Goal: Task Accomplishment & Management: Complete application form

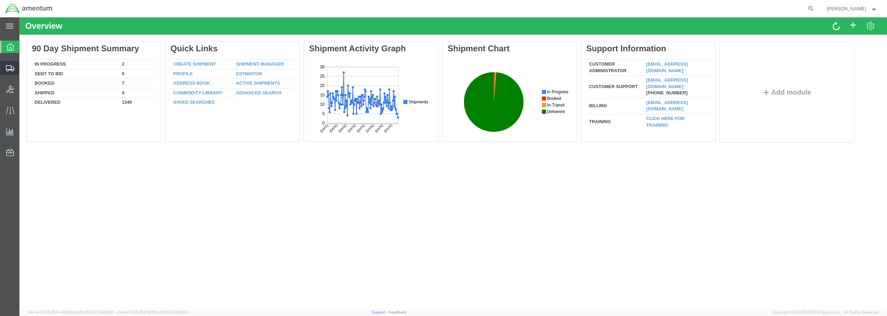
click at [0, 0] on span "Create from Template" at bounding box center [0, 0] width 0 height 0
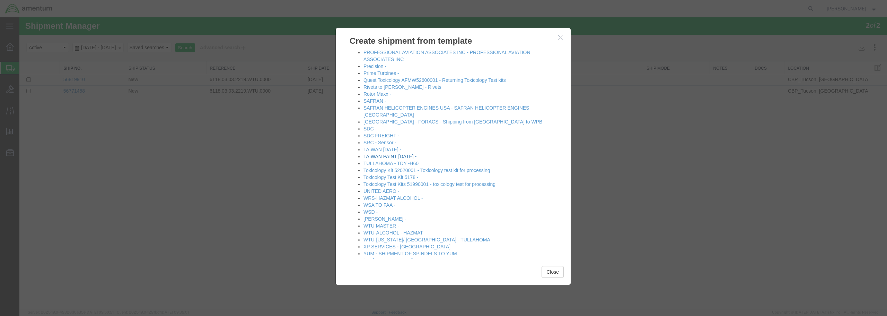
scroll to position [383, 0]
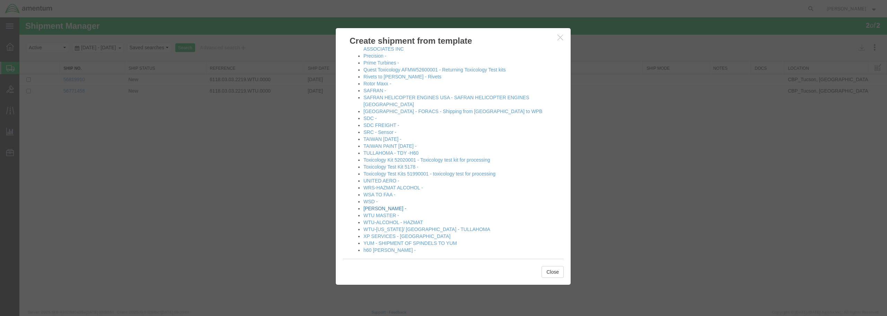
click at [381, 206] on link "[PERSON_NAME] -" at bounding box center [385, 209] width 43 height 6
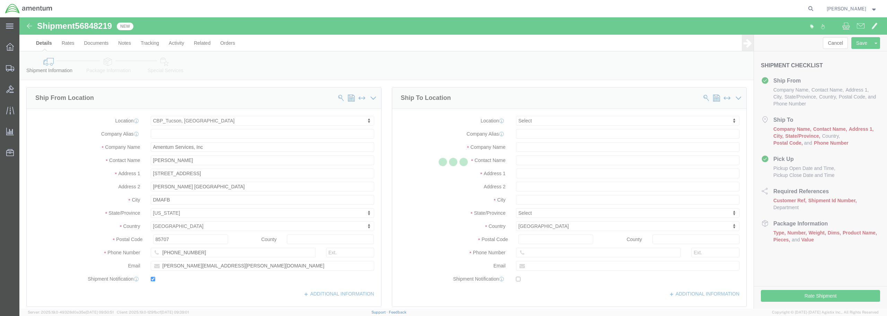
select select "49949"
select select
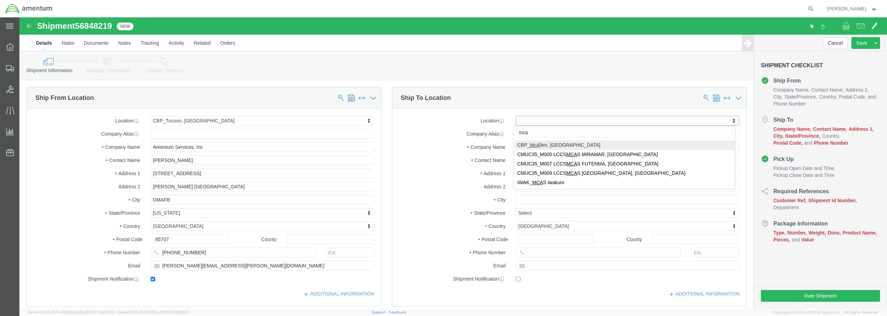
type input "mca"
select select "49941"
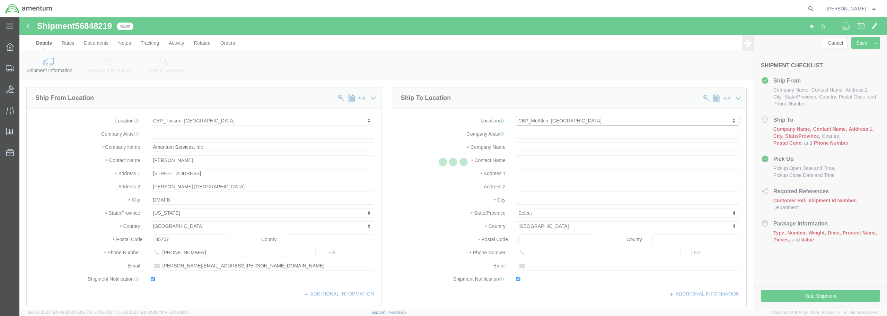
type input "Amentum Services, Inc"
type input "[PERSON_NAME]"
type input "[STREET_ADDRESS]"
type input "32C"
type input "McAllen"
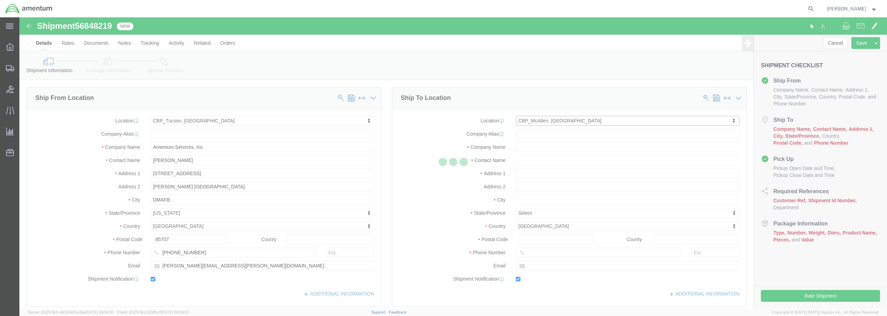
type input "78503"
type input "[PHONE_NUMBER]"
type input "[PERSON_NAME][EMAIL_ADDRESS][PERSON_NAME][DOMAIN_NAME]"
checkbox input "true"
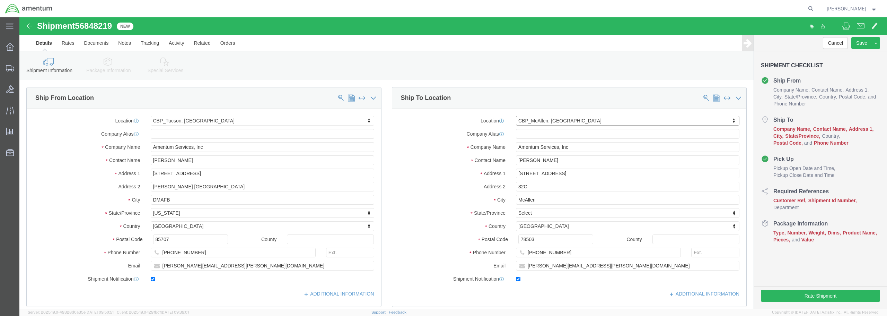
select select "[GEOGRAPHIC_DATA]"
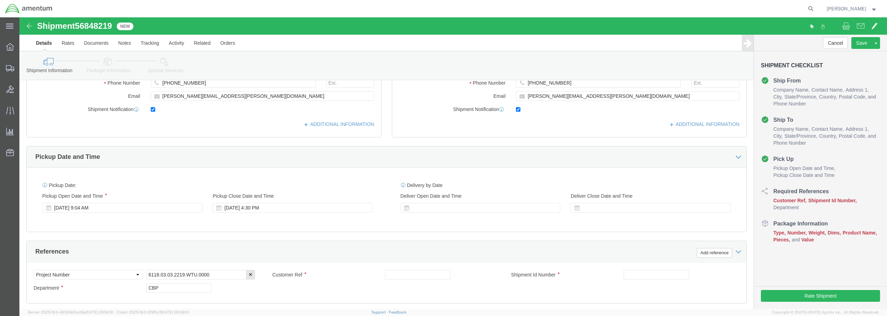
scroll to position [173, 0]
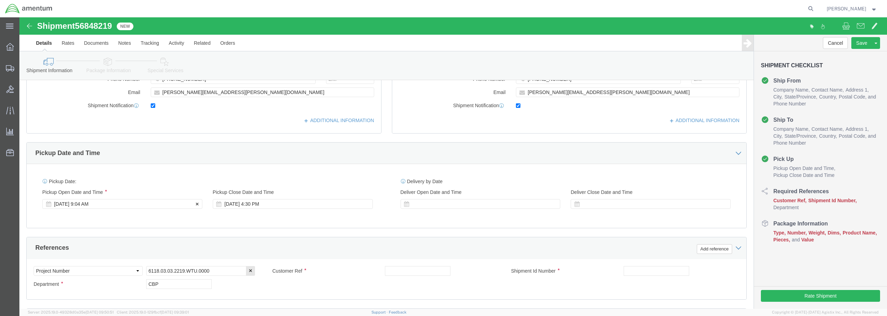
click div "[DATE] 9:04 AM"
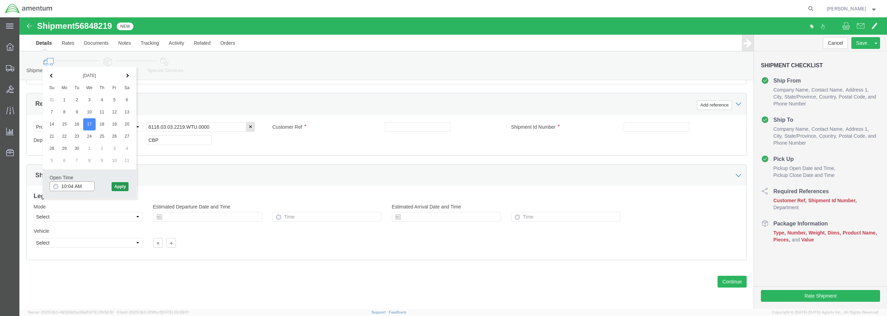
type input "10:04 AM"
click button "Apply"
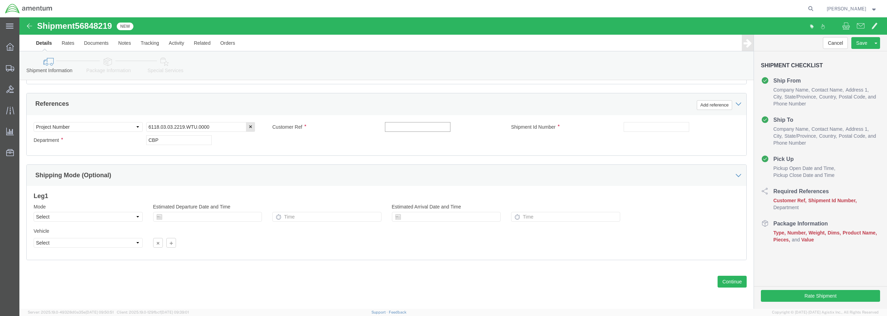
click input "text"
drag, startPoint x: 420, startPoint y: 109, endPoint x: 353, endPoint y: 109, distance: 66.6
click div "Customer Ref BATCH ID 534-000289"
type input "BATCH ID 534-000289"
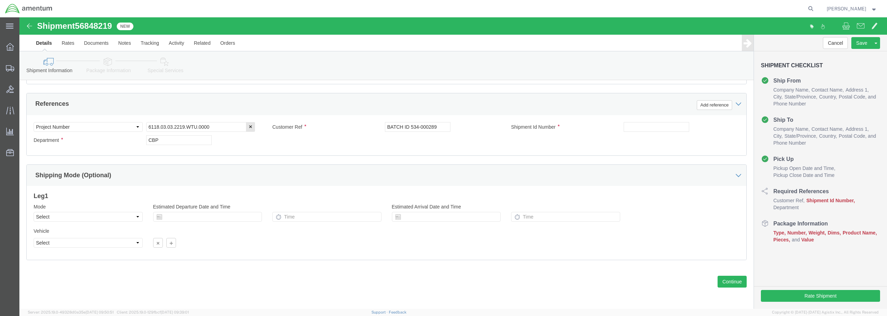
drag, startPoint x: 395, startPoint y: 128, endPoint x: 399, endPoint y: 128, distance: 4.2
click div "Select Account Type Activity ID Airline Appointment Number ASN Batch Request # …"
click input "text"
type input "BATTERY"
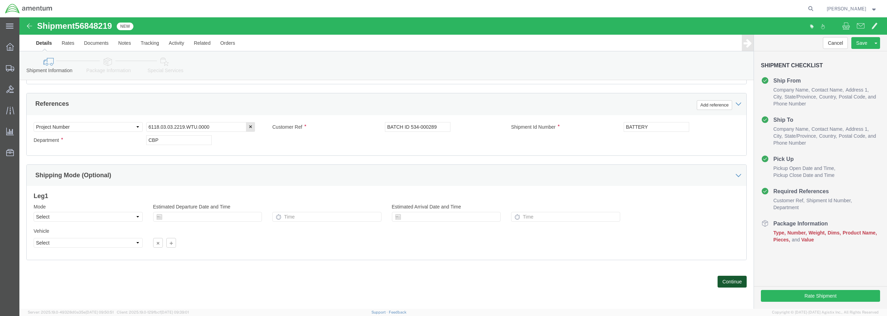
click button "Continue"
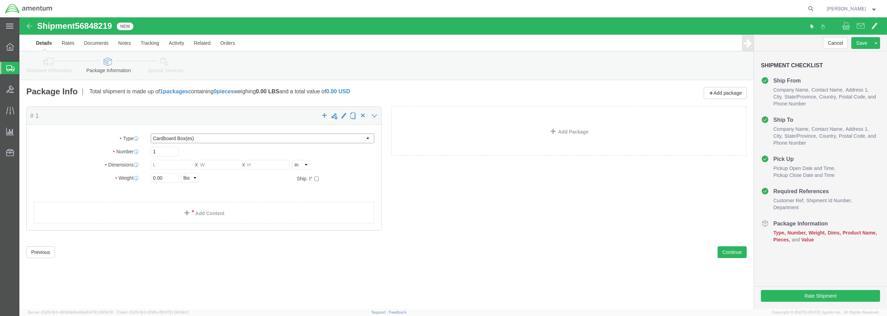
click select "Select BCK Boxes Bale(s) Basket(s) Bolt(s) Bottle(s) Buckets Bulk Bundle(s) Can…"
select select "CASE"
click select "Select BCK Boxes Bale(s) Basket(s) Bolt(s) Bottle(s) Buckets Bulk Bundle(s) Can…"
click input "text"
type input "18"
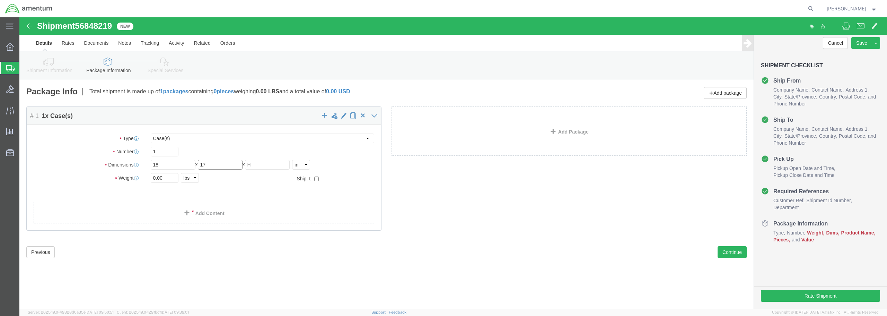
type input "17"
drag, startPoint x: 147, startPoint y: 156, endPoint x: 124, endPoint y: 163, distance: 23.7
click div "Weight 0.00 Select kgs lbs Ship. t°"
type input "34"
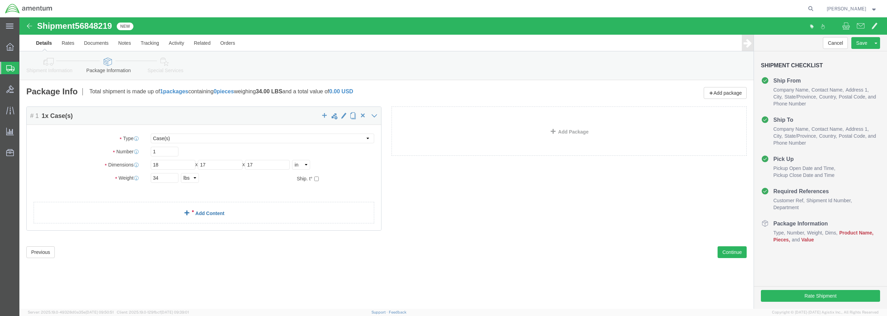
click link "Add Content"
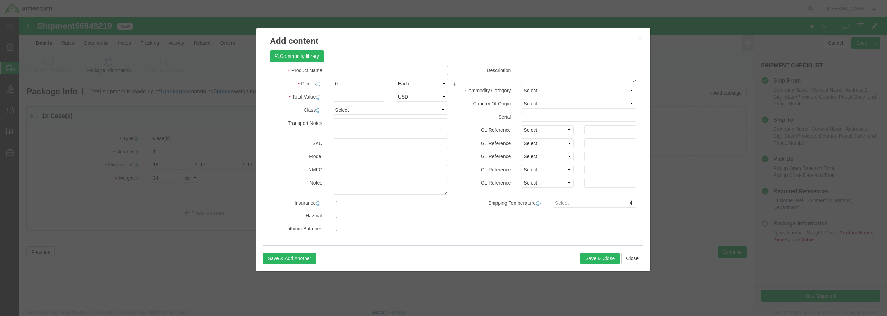
click input "text"
type input "BATTERY"
drag, startPoint x: 321, startPoint y: 65, endPoint x: 310, endPoint y: 69, distance: 12.0
click div "0"
type input "1"
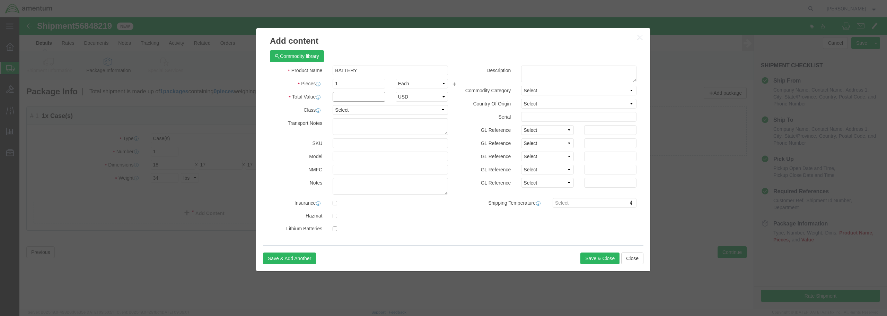
click input "text"
type input "6565"
click input "BATTERY"
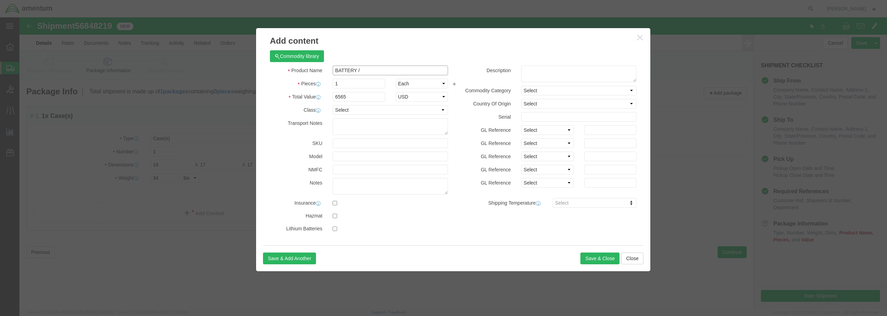
paste input "BATCH ID 534-000289"
type input "BATTERY / BATCH ID 534-000289"
click input "6565"
type input "6565.94"
click select "Select 50 55 60 65 70 85 92.5 100 125 175 250 300 400"
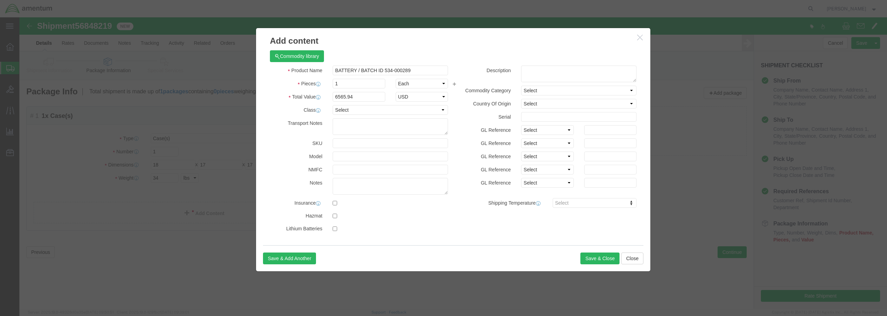
click div "GL Reference Select Account Type Activity ID Airline Appointment Number ASN Bat…"
click select "Select 50 55 60 65 70 85 92.5 100 125 175 250 300 400"
select select "92.5"
click select "Select 50 55 60 65 70 85 92.5 100 125 175 250 300 400"
click input "text"
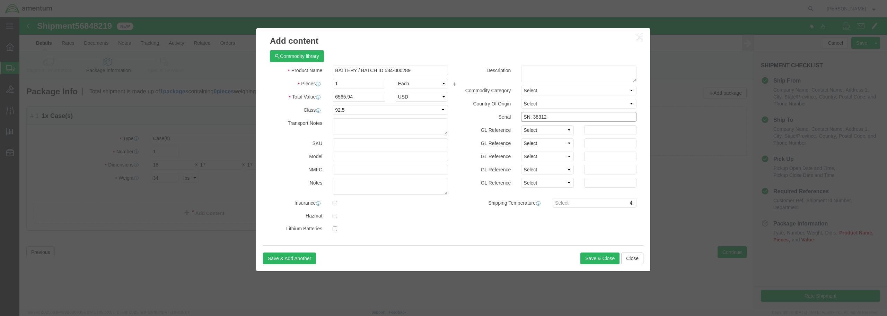
type input "SN: 38312"
click input "checkbox"
checkbox input "true"
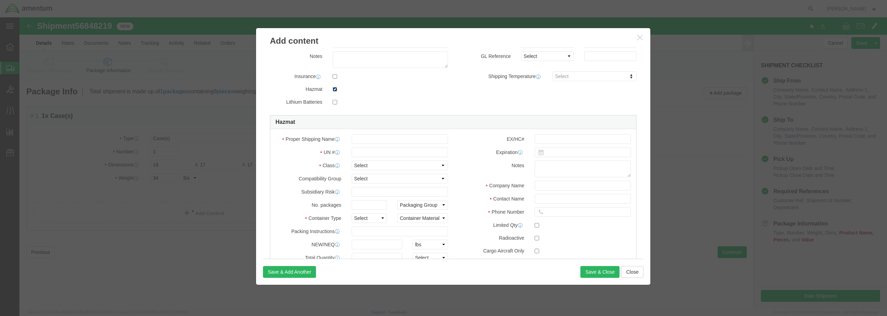
scroll to position [139, 0]
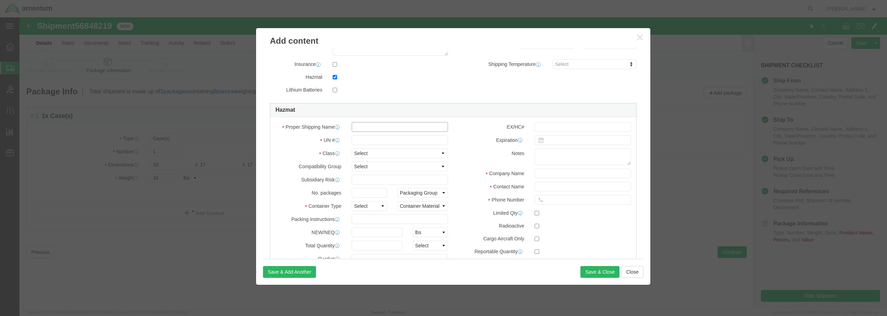
click input "text"
type input "BATTERIES,WET,FILLED WITH ALKALINE"
click input "text"
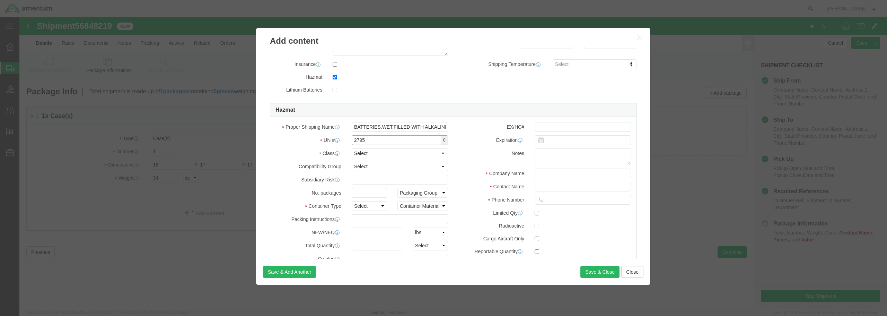
type input "2795"
click select "Select 1 Explosive 1.1 Explosive 1.2 Explosive 1.3 Explosive 1.4 Explosive 1.5 …"
select select "8 Corrosive"
click select "Select 1 Explosive 1.1 Explosive 1.2 Explosive 1.3 Explosive 1.4 Explosive 1.5 …"
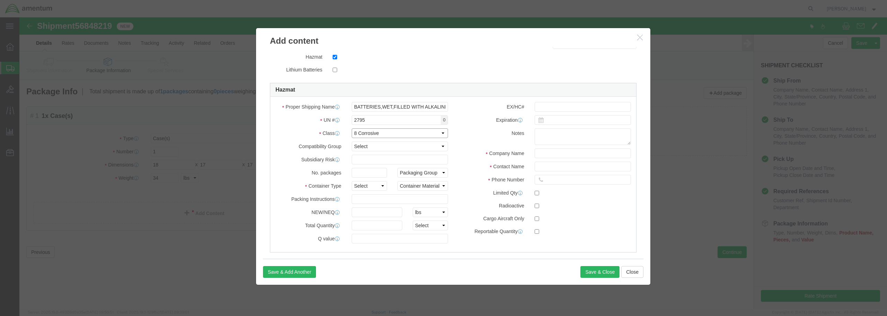
scroll to position [168, 0]
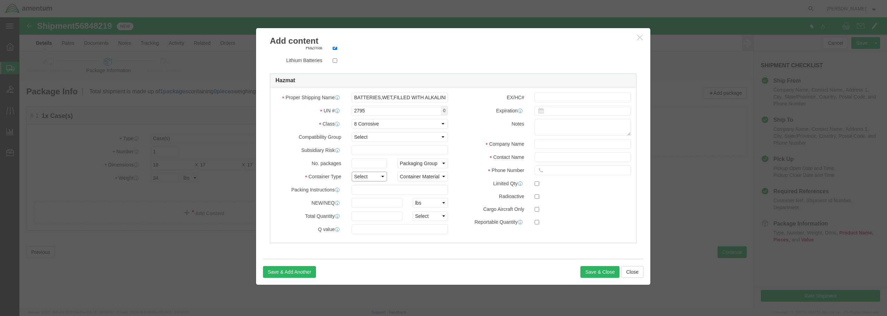
click select "Select 1 - Drums 2 - Reserved 3 - Jerricans 4 - Boxes 5 - Bags 6 - Composite Pa…"
select select "BOXES"
click select "Select 1 - Drums 2 - Reserved 3 - Jerricans 4 - Boxes 5 - Bags 6 - Composite Pa…"
click select "Container Material A - Steel (all types and surface treatments) B - Aluminum C …"
select select "PLASTIC_MATERIAL"
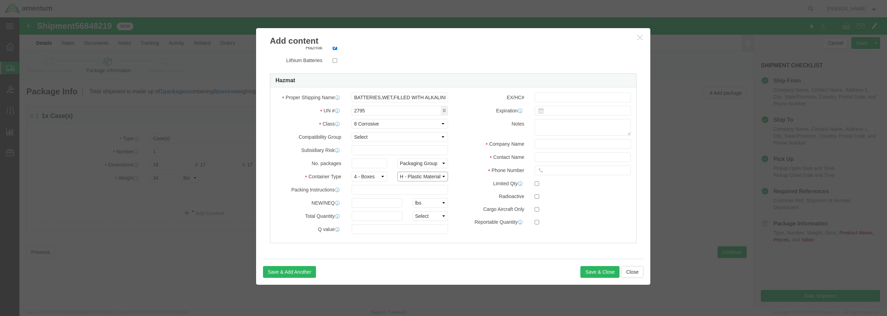
click select "Container Material A - Steel (all types and surface treatments) B - Aluminum C …"
click input "text"
type input "870"
click div
click input "text"
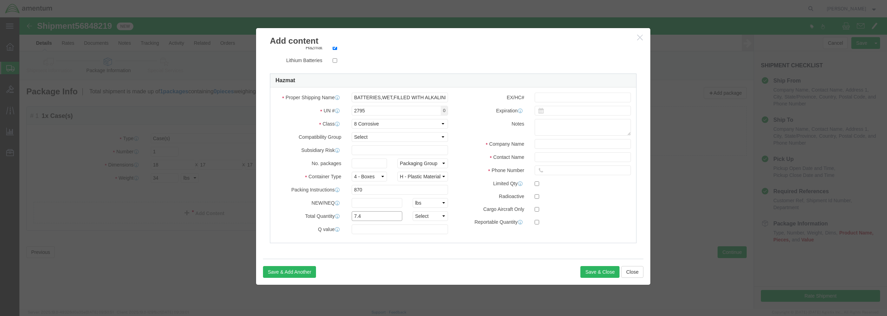
type input "7.4"
click select "Select curies gallons kgs lbs liters milliliters"
select select "KGS"
click select "Select curies gallons kgs lbs liters milliliters"
click input "text"
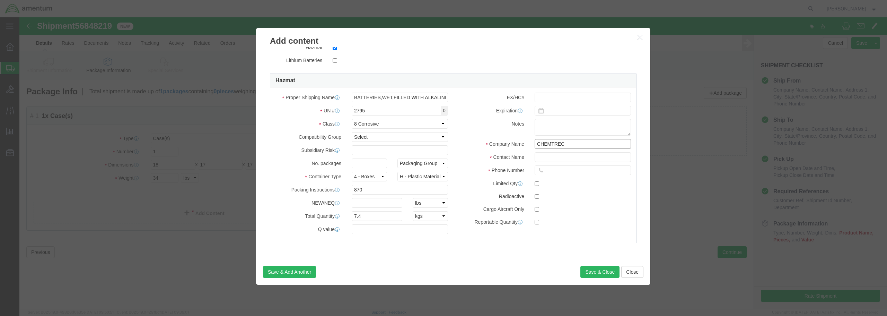
type input "CHEMTREC"
click input "text"
type input "CCN"
click input "text"
type input "2"
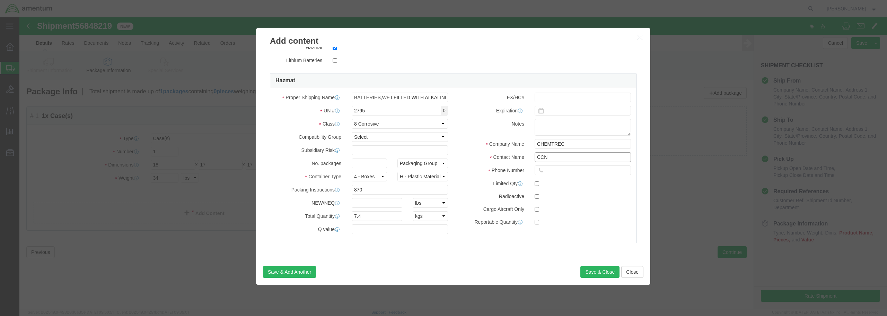
click input "CCN"
type input "CCN 216832"
click input "text"
type input "18004249300"
click input "checkbox"
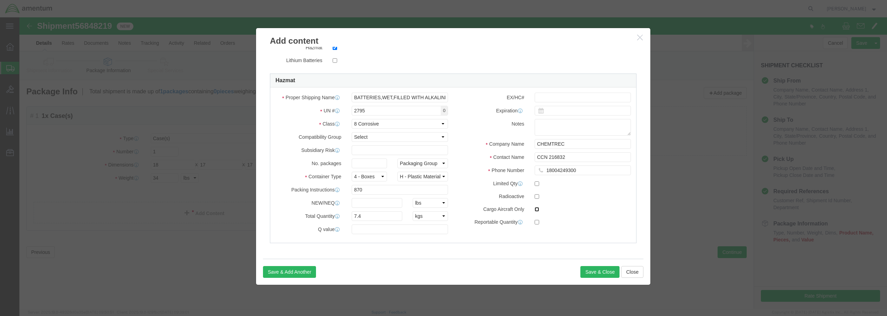
checkbox input "true"
click button "Save & Close"
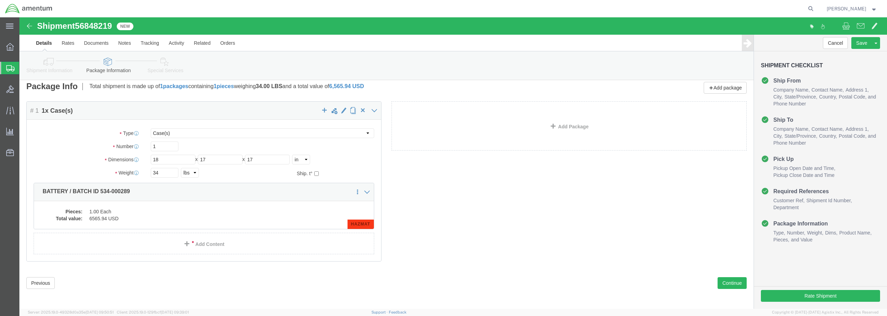
scroll to position [7, 0]
click button "Continue"
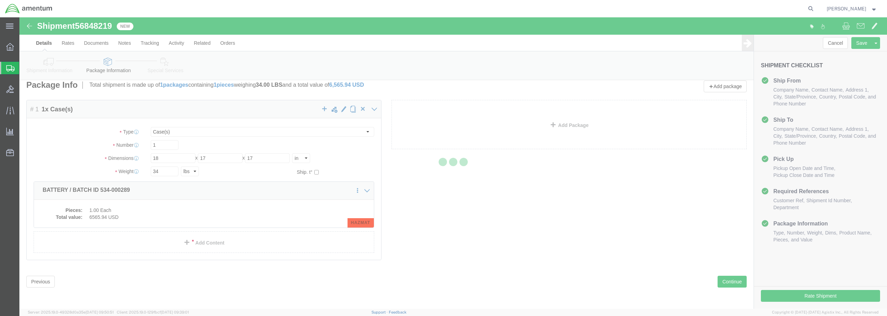
select select
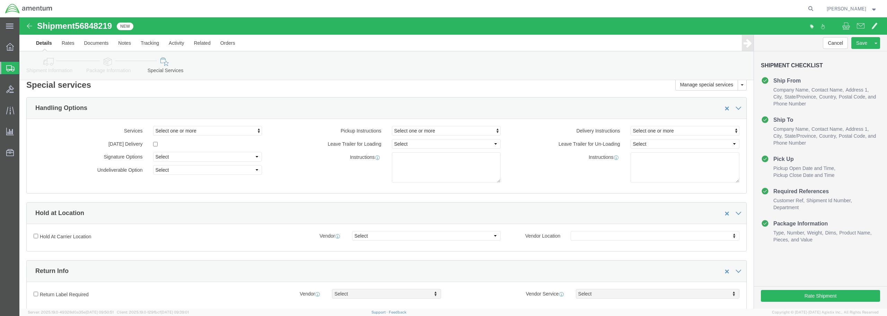
select select "DEPARTMENT"
click button "Rate Shipment"
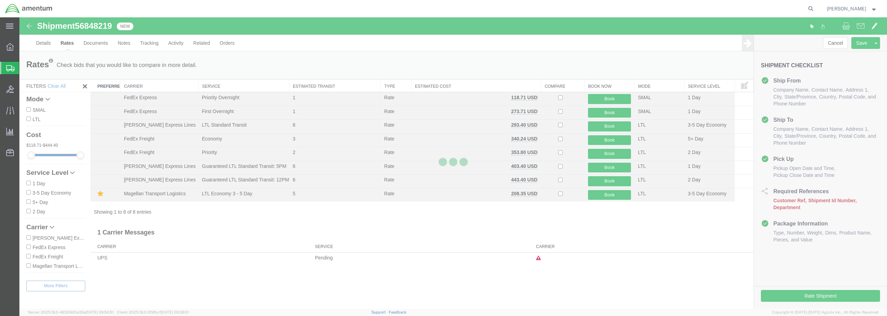
scroll to position [0, 0]
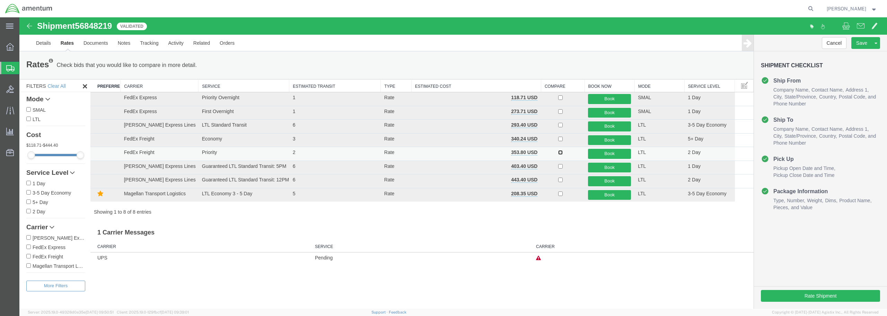
click at [562, 152] on input "checkbox" at bounding box center [560, 152] width 5 height 5
checkbox input "true"
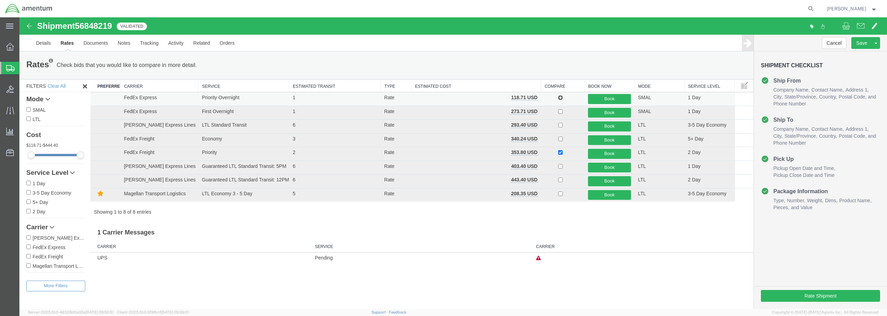
click at [559, 96] on input "checkbox" at bounding box center [560, 97] width 5 height 5
checkbox input "true"
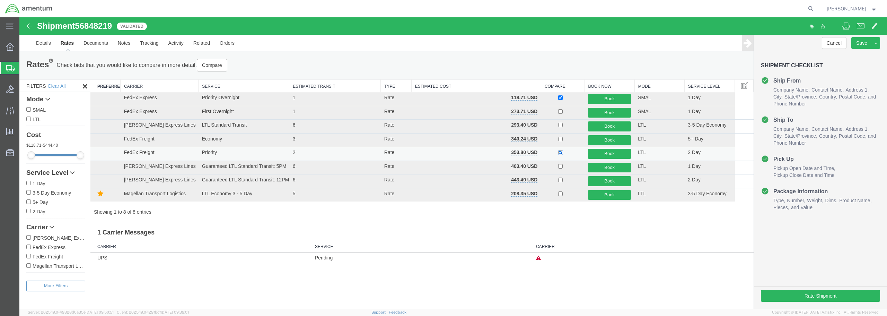
click at [561, 150] on input "checkbox" at bounding box center [560, 152] width 5 height 5
checkbox input "false"
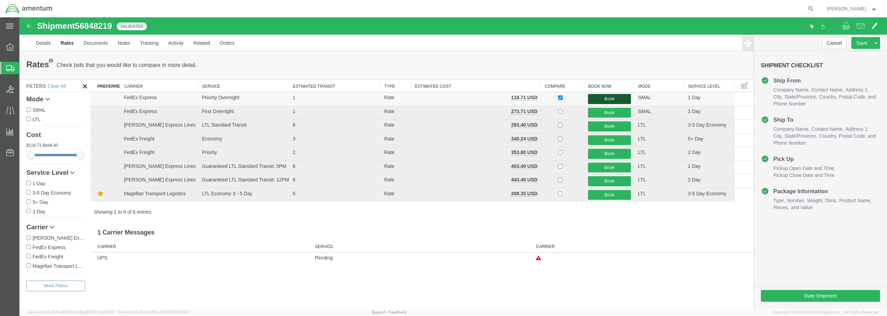
click at [604, 97] on button "Book" at bounding box center [609, 99] width 43 height 10
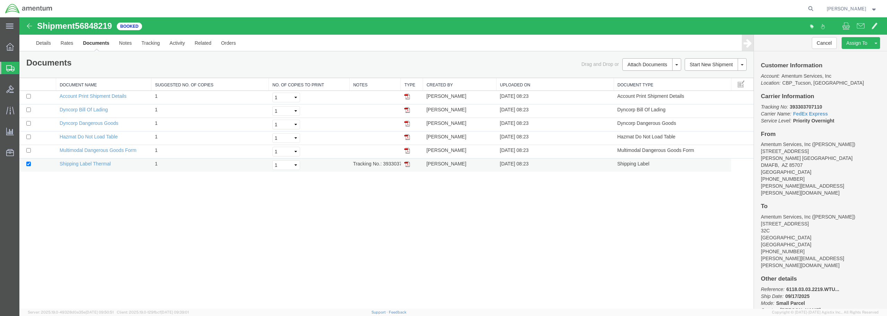
click at [406, 165] on img at bounding box center [408, 164] width 6 height 6
